Goal: Task Accomplishment & Management: Manage account settings

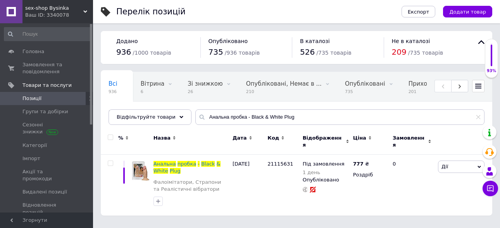
click at [54, 96] on span "Позиції" at bounding box center [46, 98] width 49 height 7
click at [413, 86] on div "Приховані 201" at bounding box center [428, 86] width 55 height 29
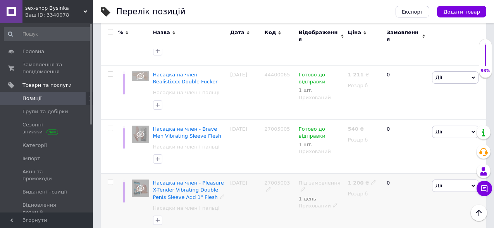
scroll to position [271, 0]
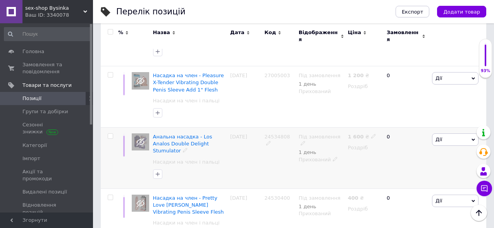
click at [319, 156] on div "Прихований" at bounding box center [321, 159] width 45 height 7
click at [313, 169] on li "Опубліковано" at bounding box center [320, 174] width 48 height 11
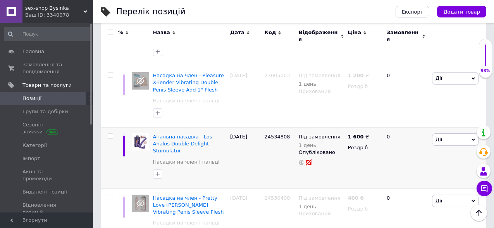
click at [87, 8] on div "sex-shop Bysinka Ваш ID: 3340078" at bounding box center [57, 11] width 71 height 23
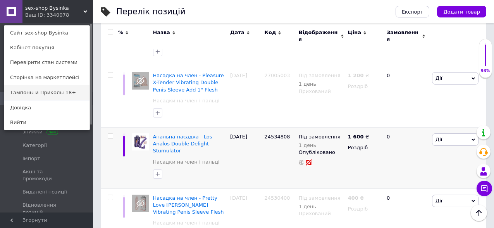
click at [52, 98] on link "Тампоны и Приколы 18+" at bounding box center [46, 92] width 85 height 15
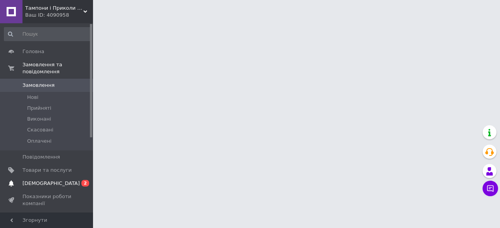
click at [37, 180] on span "[DEMOGRAPHIC_DATA]" at bounding box center [50, 183] width 57 height 7
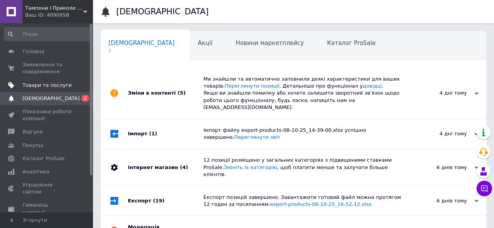
click at [33, 85] on span "Товари та послуги" at bounding box center [46, 85] width 49 height 7
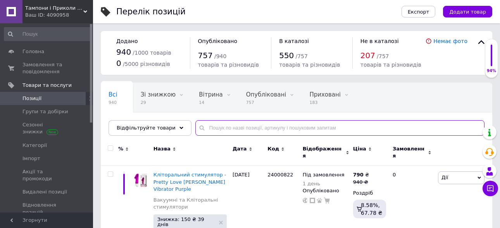
click at [211, 126] on input "text" at bounding box center [339, 128] width 289 height 16
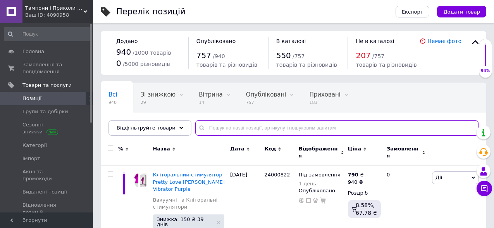
paste input "Анальна пробка - Black & White Plug"
type input "Анальна пробка - Black & White Plug"
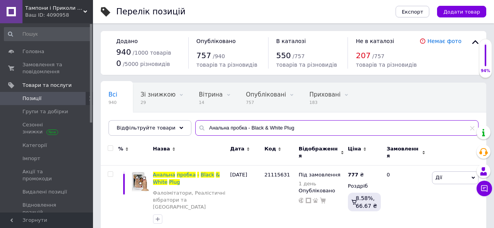
drag, startPoint x: 290, startPoint y: 126, endPoint x: 188, endPoint y: 120, distance: 102.1
click at [195, 120] on input "Анальна пробка - Black & White Plug" at bounding box center [336, 128] width 283 height 16
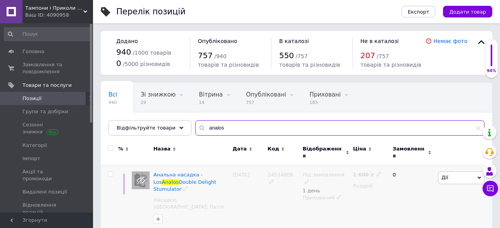
type input "analos"
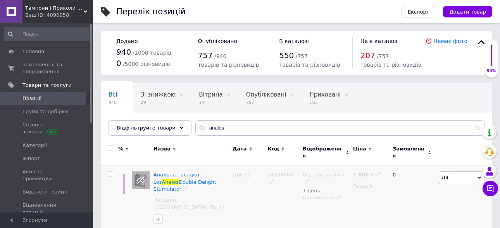
click at [329, 190] on div "Під замовлення 1 день Прихований" at bounding box center [326, 200] width 50 height 68
click at [327, 194] on div "Прихований" at bounding box center [326, 197] width 47 height 7
click at [329, 207] on li "Опубліковано" at bounding box center [324, 212] width 49 height 11
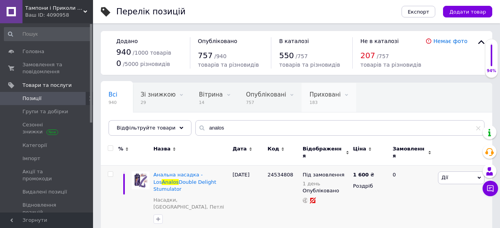
click at [309, 92] on span "Приховані" at bounding box center [324, 94] width 31 height 7
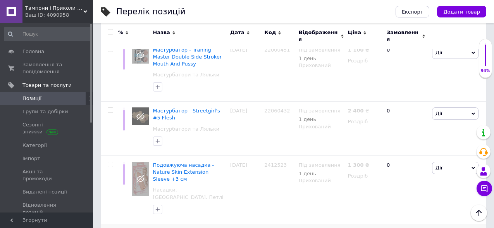
scroll to position [1699, 0]
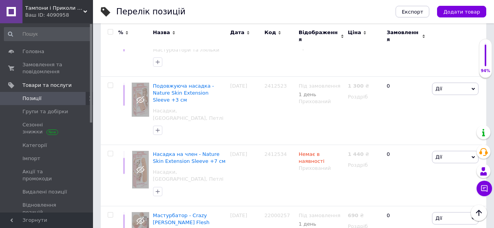
click at [77, 9] on span "Тампони і Приколи 18+" at bounding box center [54, 8] width 58 height 7
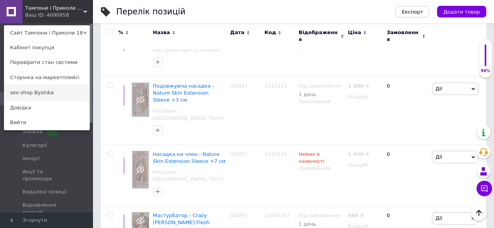
click at [41, 96] on link "sex-shop Bysinka" at bounding box center [46, 92] width 85 height 15
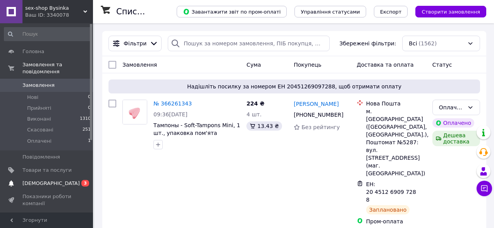
click at [50, 180] on span "[DEMOGRAPHIC_DATA]" at bounding box center [50, 183] width 57 height 7
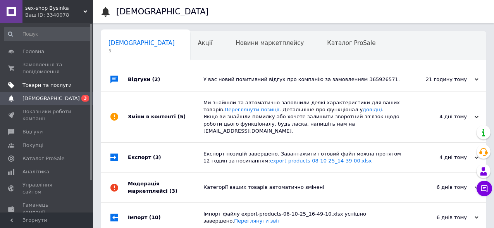
click at [35, 89] on link "Товари та послуги" at bounding box center [47, 85] width 95 height 13
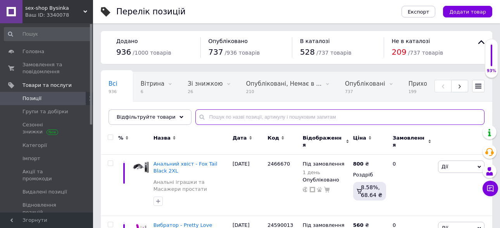
click at [226, 119] on input "text" at bounding box center [339, 117] width 289 height 16
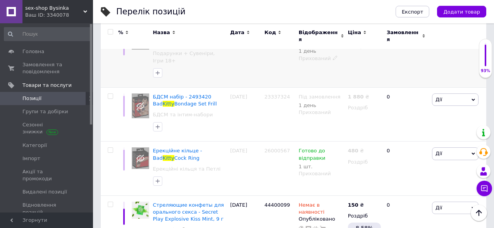
scroll to position [271, 0]
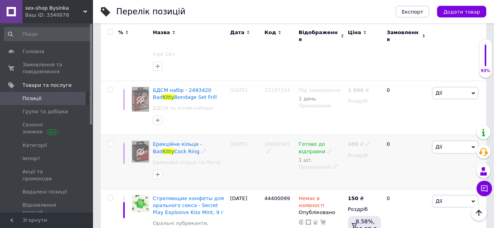
type input "kitty"
click at [319, 164] on div "Прихований" at bounding box center [321, 167] width 45 height 7
click at [318, 176] on li "Опубліковано" at bounding box center [320, 181] width 48 height 11
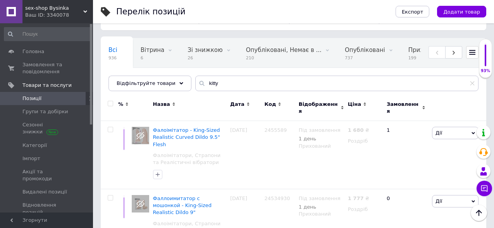
scroll to position [0, 0]
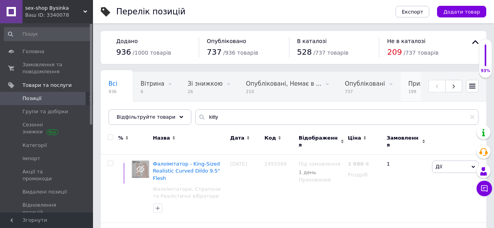
click at [409, 89] on span "199" at bounding box center [424, 92] width 31 height 6
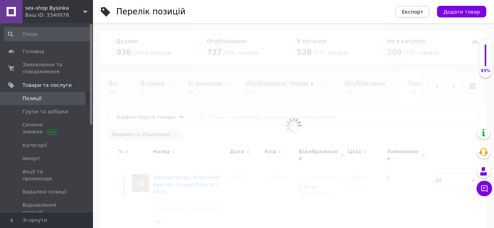
scroll to position [0, 155]
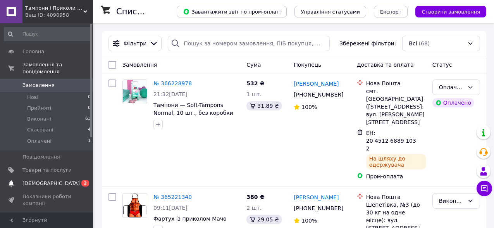
click at [51, 180] on link "[DEMOGRAPHIC_DATA] 0 2" at bounding box center [47, 183] width 95 height 13
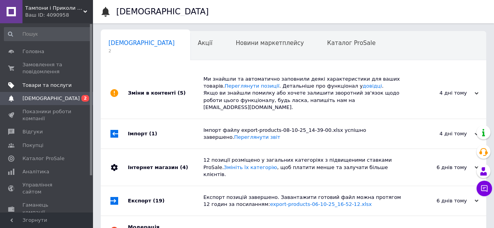
click at [35, 83] on span "Товари та послуги" at bounding box center [46, 85] width 49 height 7
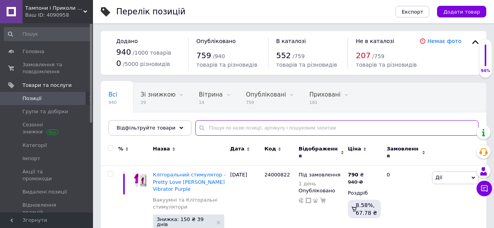
click at [208, 129] on input "text" at bounding box center [336, 128] width 283 height 16
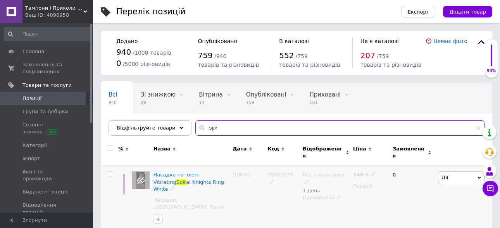
type input "spir"
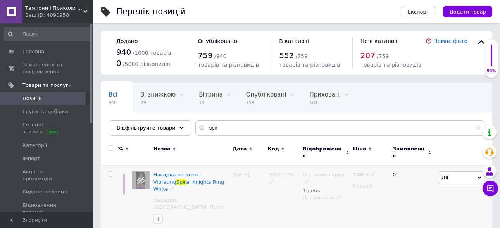
click at [323, 194] on div "Прихований" at bounding box center [326, 197] width 47 height 7
click at [321, 207] on li "Опубліковано" at bounding box center [324, 212] width 49 height 11
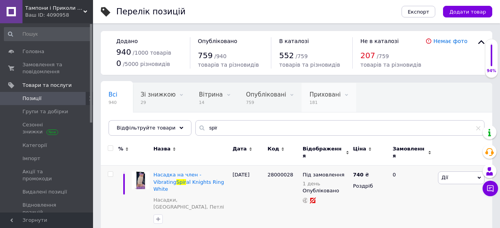
click at [309, 101] on span "181" at bounding box center [324, 103] width 31 height 6
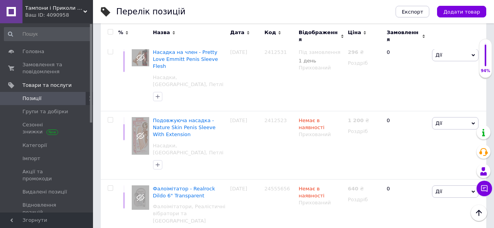
scroll to position [1086, 0]
